Goal: Task Accomplishment & Management: Manage account settings

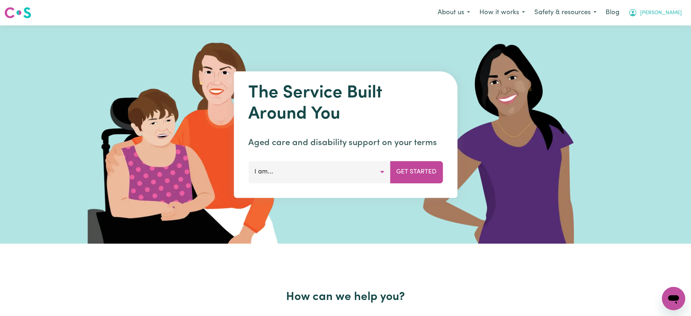
click at [674, 10] on span "[PERSON_NAME]" at bounding box center [661, 13] width 42 height 8
click at [640, 42] on link "Logout" at bounding box center [657, 42] width 57 height 14
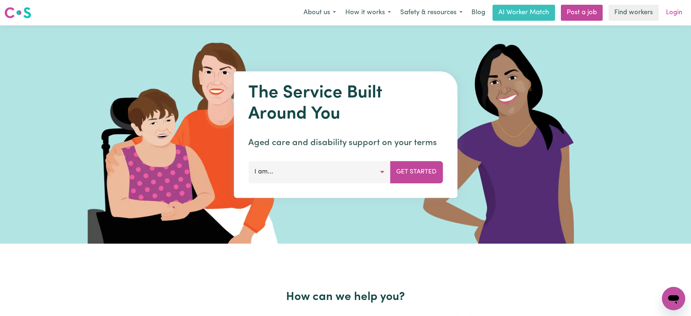
click at [673, 12] on link "Login" at bounding box center [673, 13] width 25 height 16
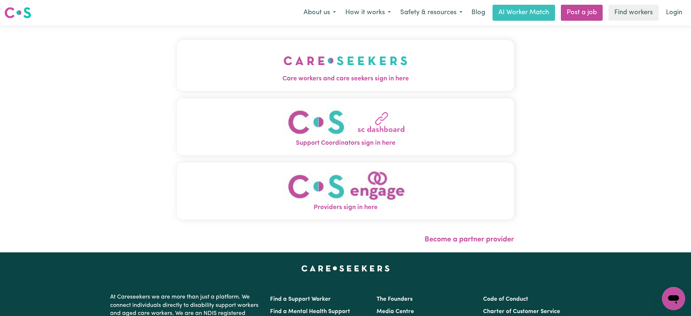
click at [336, 77] on span "Care workers and care seekers sign in here" at bounding box center [345, 78] width 337 height 9
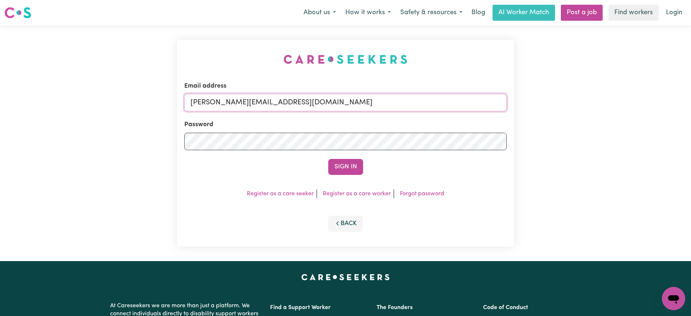
click at [336, 105] on input "[PERSON_NAME][EMAIL_ADDRESS][DOMAIN_NAME]" at bounding box center [345, 102] width 322 height 17
drag, startPoint x: 234, startPoint y: 102, endPoint x: 642, endPoint y: 132, distance: 409.1
click at [642, 132] on div "Email address [EMAIL_ADDRESS][DOMAIN_NAME] Password Sign In Register as a care …" at bounding box center [345, 142] width 691 height 235
type input "SUPERUSER~[EMAIL_ADDRESS][DOMAIN_NAME]"
click at [328, 159] on button "Sign In" at bounding box center [345, 167] width 35 height 16
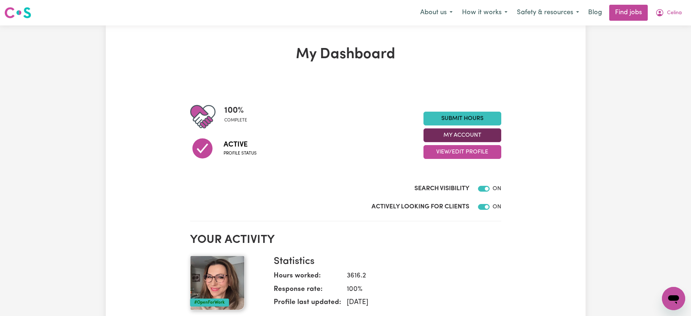
click at [454, 134] on button "My Account" at bounding box center [462, 135] width 78 height 14
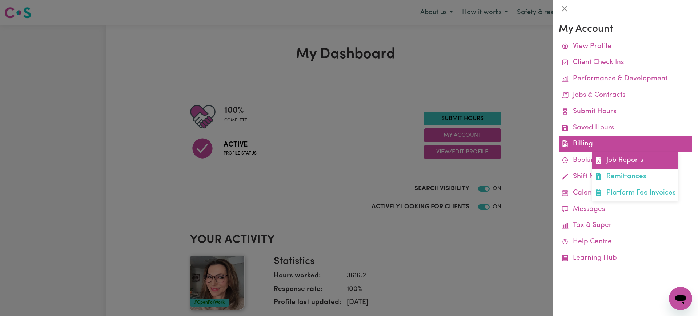
click at [618, 162] on link "Job Reports" at bounding box center [635, 160] width 86 height 16
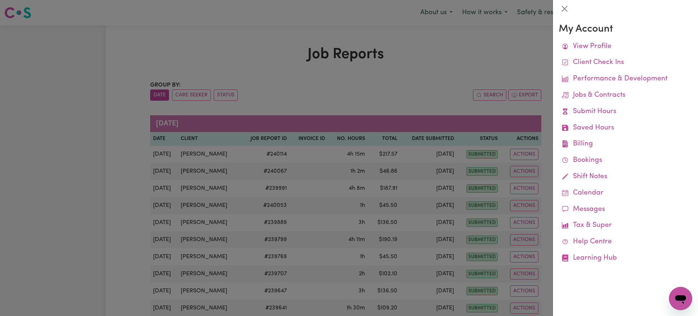
click at [431, 63] on div at bounding box center [349, 158] width 698 height 316
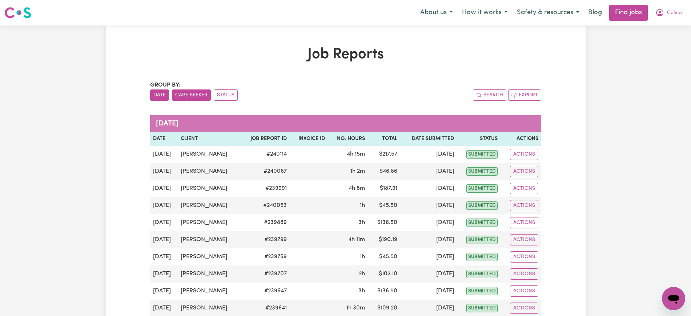
click at [185, 95] on button "Care Seeker" at bounding box center [191, 94] width 39 height 11
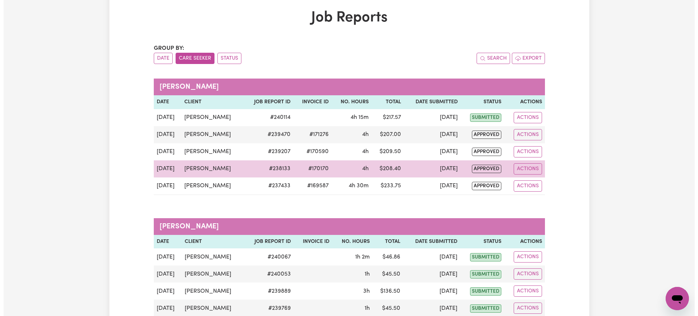
scroll to position [91, 0]
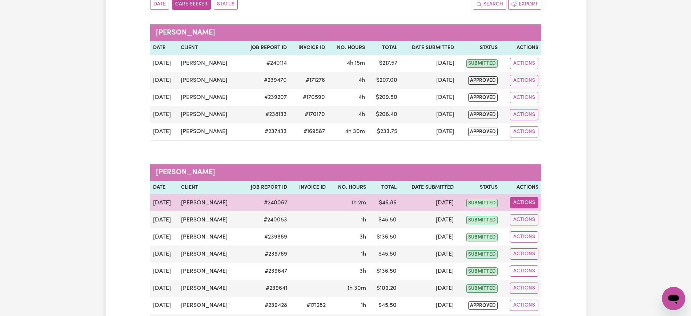
click at [522, 201] on button "Actions" at bounding box center [524, 202] width 28 height 11
click at [525, 216] on link "View Job Report" at bounding box center [542, 219] width 62 height 15
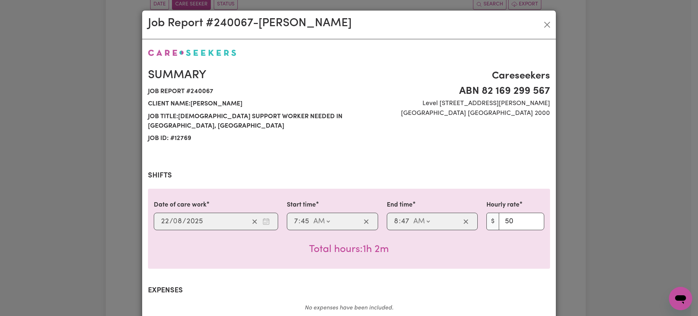
select select "50-Weekday"
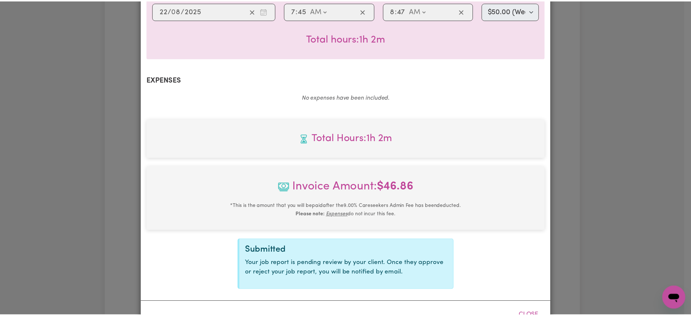
scroll to position [226, 0]
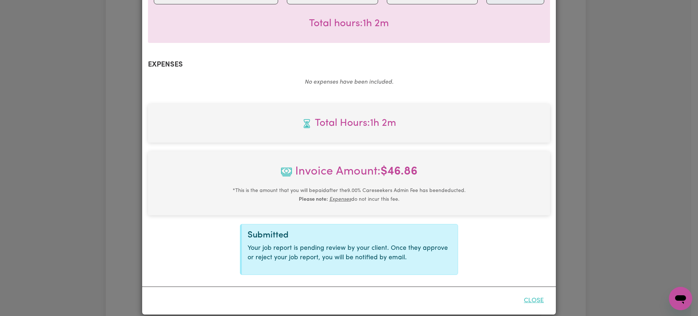
click at [537, 292] on button "Close" at bounding box center [533, 300] width 32 height 16
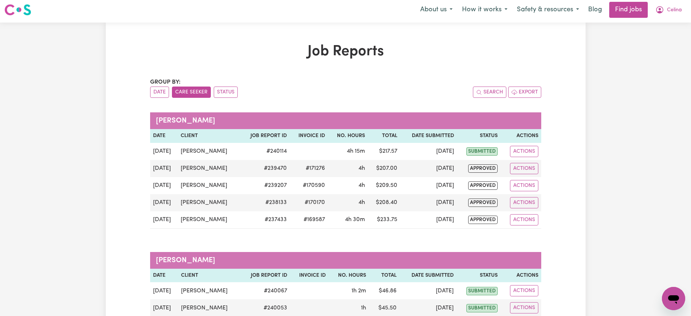
scroll to position [0, 0]
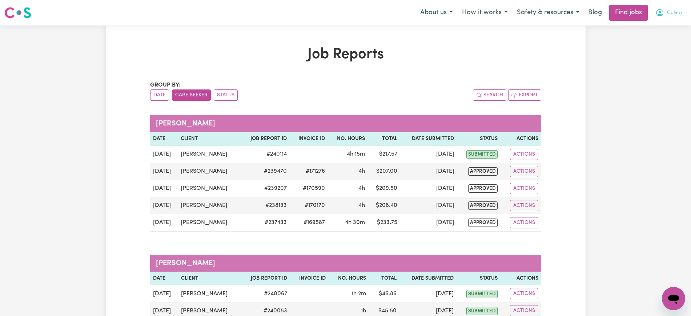
click at [666, 12] on button "Celina" at bounding box center [668, 12] width 36 height 15
click at [665, 55] on link "Logout" at bounding box center [657, 56] width 57 height 14
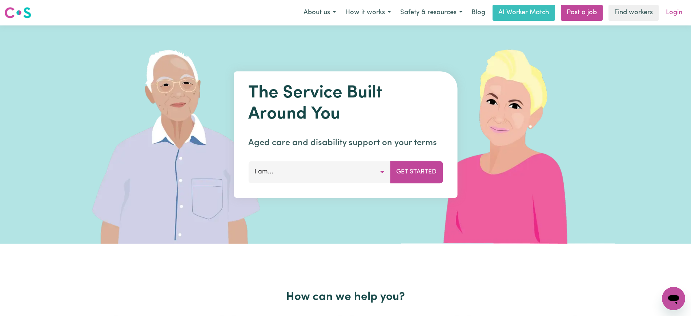
click at [684, 7] on link "Login" at bounding box center [673, 13] width 25 height 16
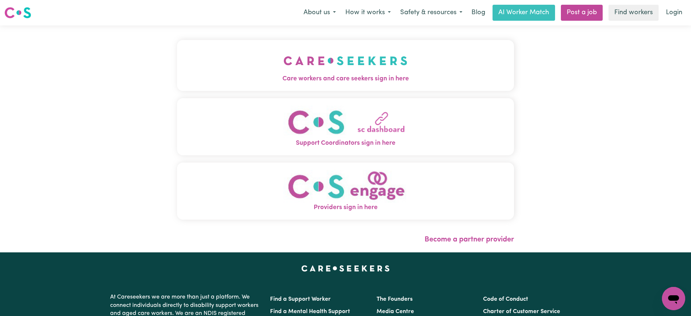
click at [265, 70] on button "Care workers and care seekers sign in here" at bounding box center [345, 65] width 337 height 51
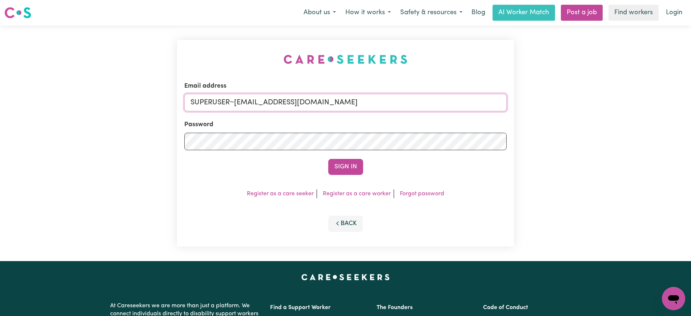
drag, startPoint x: 234, startPoint y: 102, endPoint x: 623, endPoint y: 100, distance: 389.5
click at [623, 100] on div "Email address SUPERUSER~[EMAIL_ADDRESS][DOMAIN_NAME] Password Sign In Register …" at bounding box center [345, 142] width 691 height 235
type input "[EMAIL_ADDRESS][DOMAIN_NAME]"
click at [328, 159] on button "Sign In" at bounding box center [345, 167] width 35 height 16
